Goal: Navigation & Orientation: Understand site structure

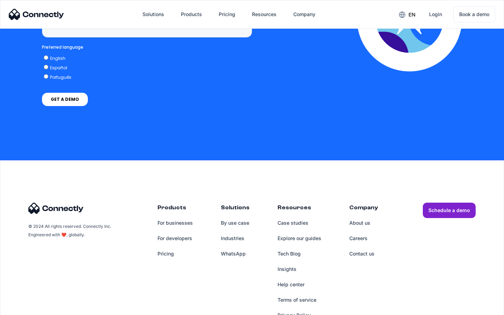
scroll to position [2041, 0]
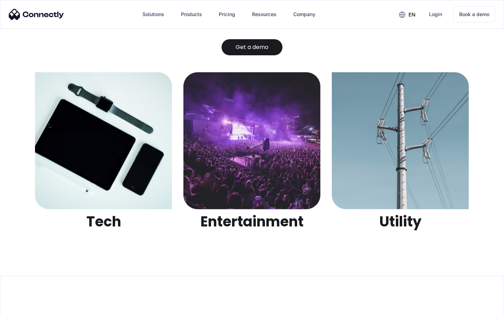
scroll to position [2207, 0]
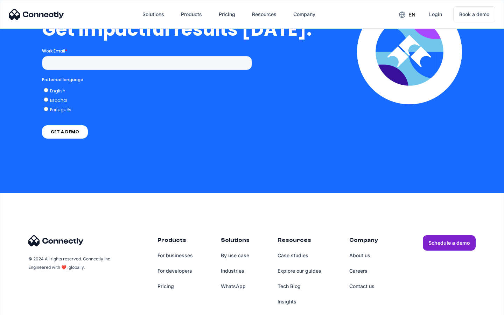
scroll to position [1544, 0]
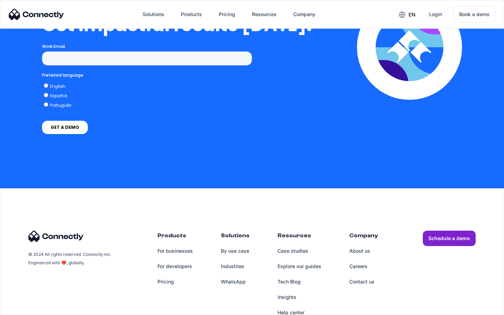
scroll to position [1536, 0]
